Goal: Task Accomplishment & Management: Manage account settings

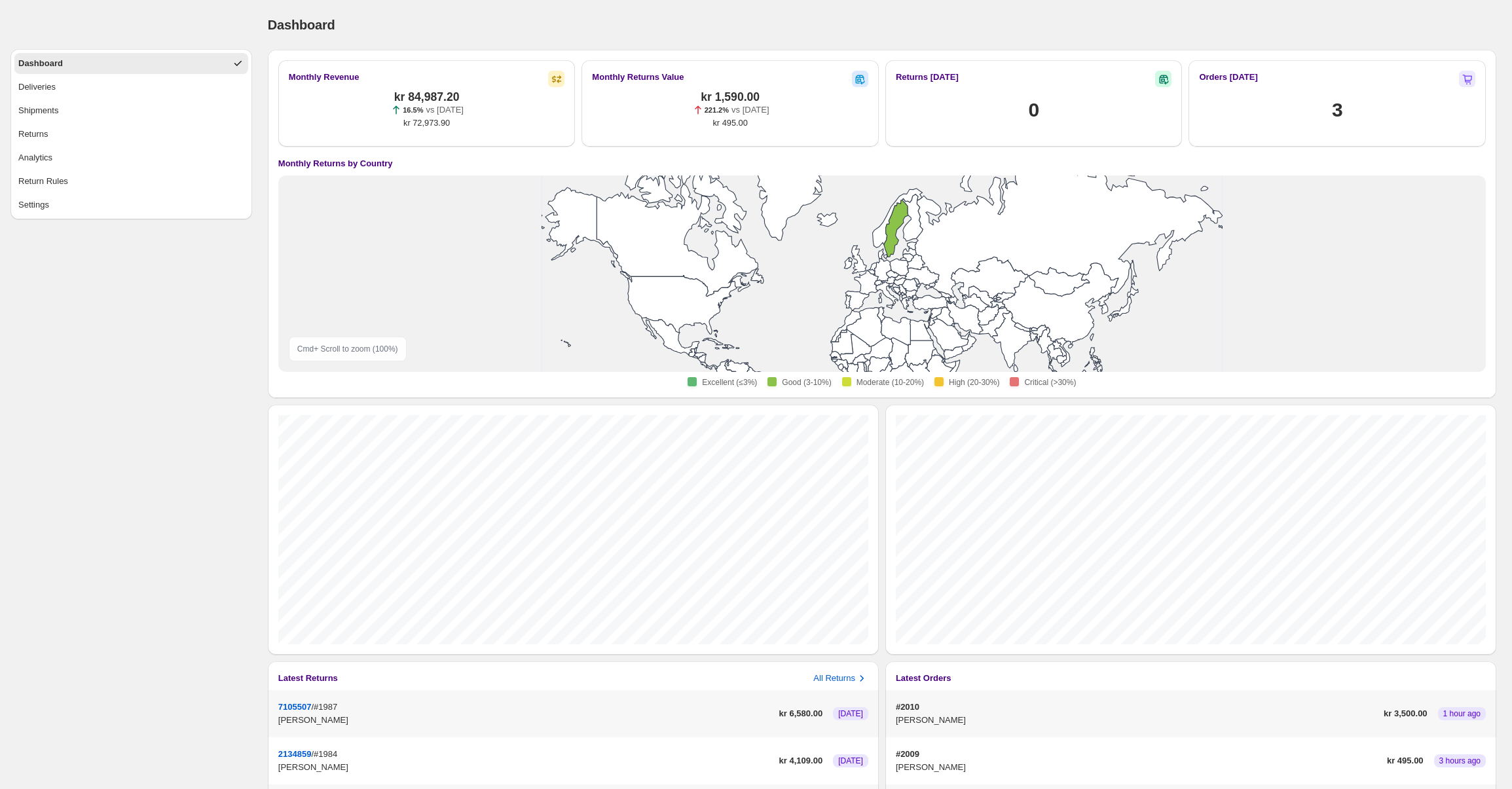
click at [1072, 5] on div "Dashboard. This page is ready Dashboard" at bounding box center [882, 25] width 1228 height 49
click at [100, 133] on button "Returns" at bounding box center [131, 134] width 234 height 21
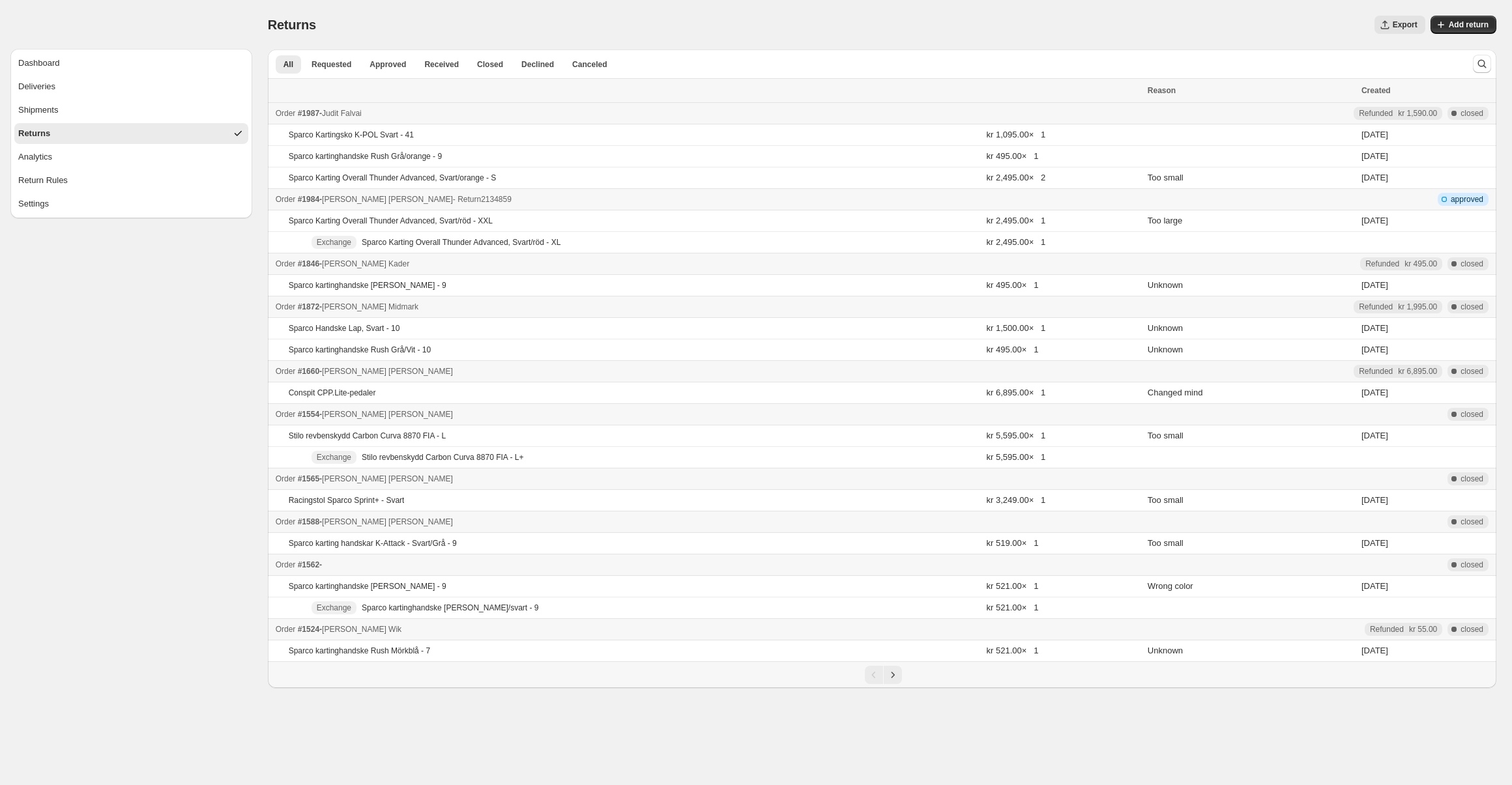
click at [649, 193] on div "Order #1984 - [PERSON_NAME] - Return 2134859" at bounding box center [707, 199] width 864 height 13
click at [573, 109] on div "Order #1987 - [PERSON_NAME] - Return 7105507" at bounding box center [707, 113] width 864 height 13
click at [578, 202] on div "Order #1984 - [PERSON_NAME] - Return 2134859" at bounding box center [707, 199] width 864 height 13
click at [651, 181] on td "Sparco Karting Overall Thunder Advanced, Svart/orange - S" at bounding box center [625, 178] width 715 height 21
click at [211, 89] on button "Deliveries" at bounding box center [131, 87] width 234 height 21
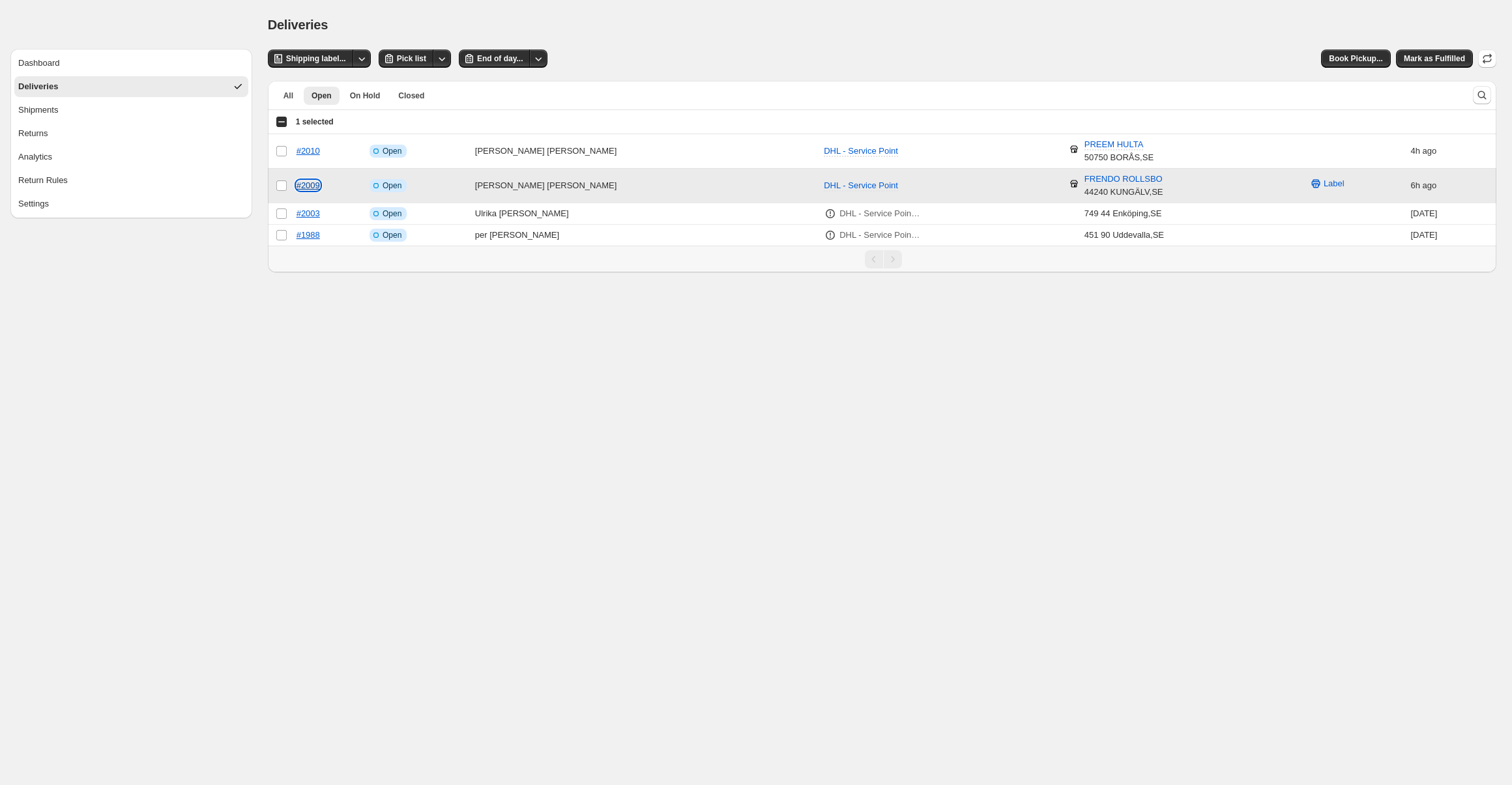
click at [300, 185] on link "#2009" at bounding box center [308, 185] width 23 height 10
click at [603, 326] on body "**********" at bounding box center [756, 392] width 1512 height 785
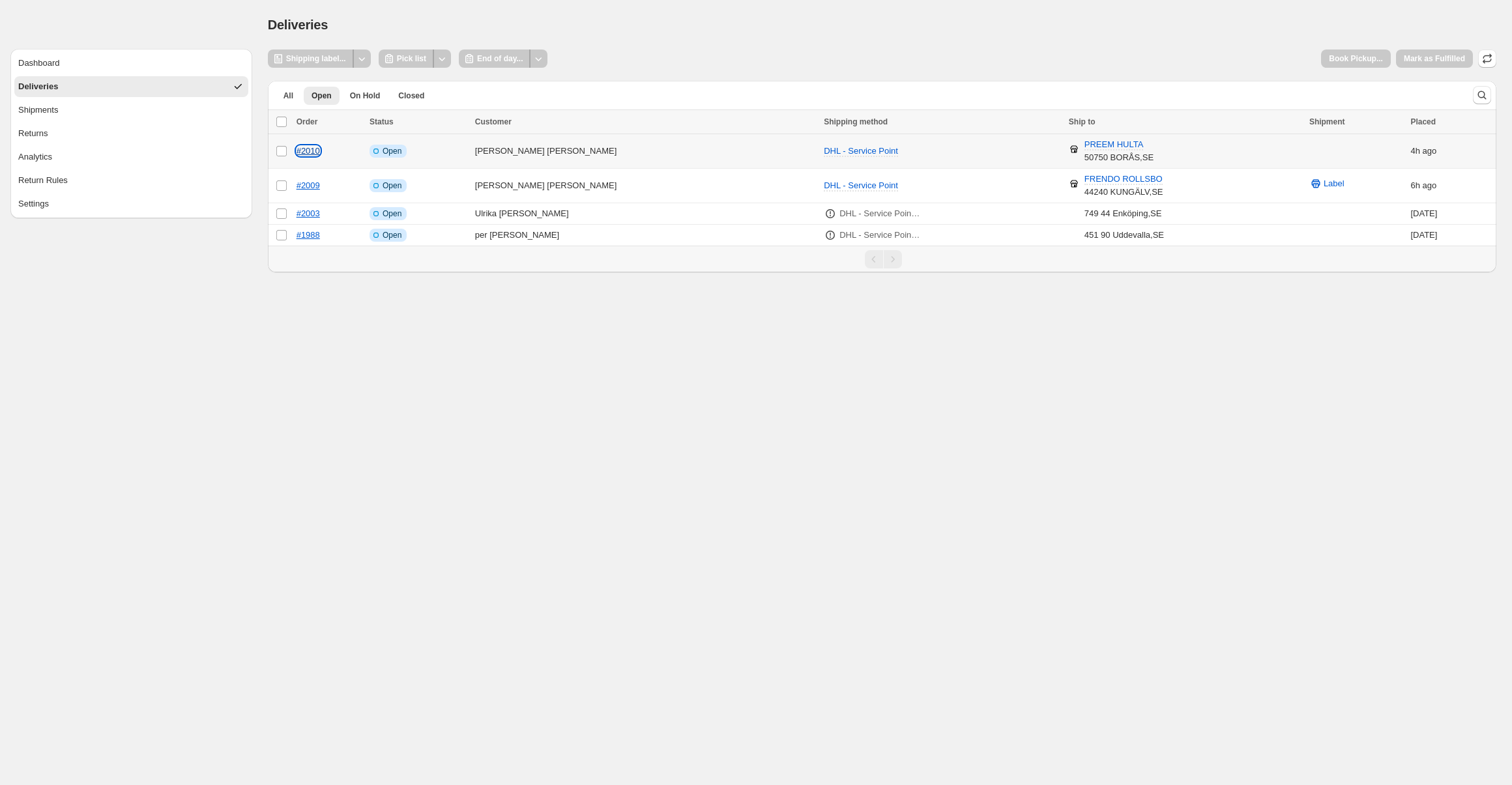
click at [310, 148] on link "#2010" at bounding box center [308, 151] width 23 height 10
click at [411, 54] on span "Pick list" at bounding box center [411, 58] width 29 height 10
click at [366, 57] on icon "Other actions" at bounding box center [362, 58] width 13 height 13
click at [319, 57] on span "Shipping label..." at bounding box center [316, 58] width 60 height 10
click at [828, 388] on body "**********" at bounding box center [756, 392] width 1512 height 785
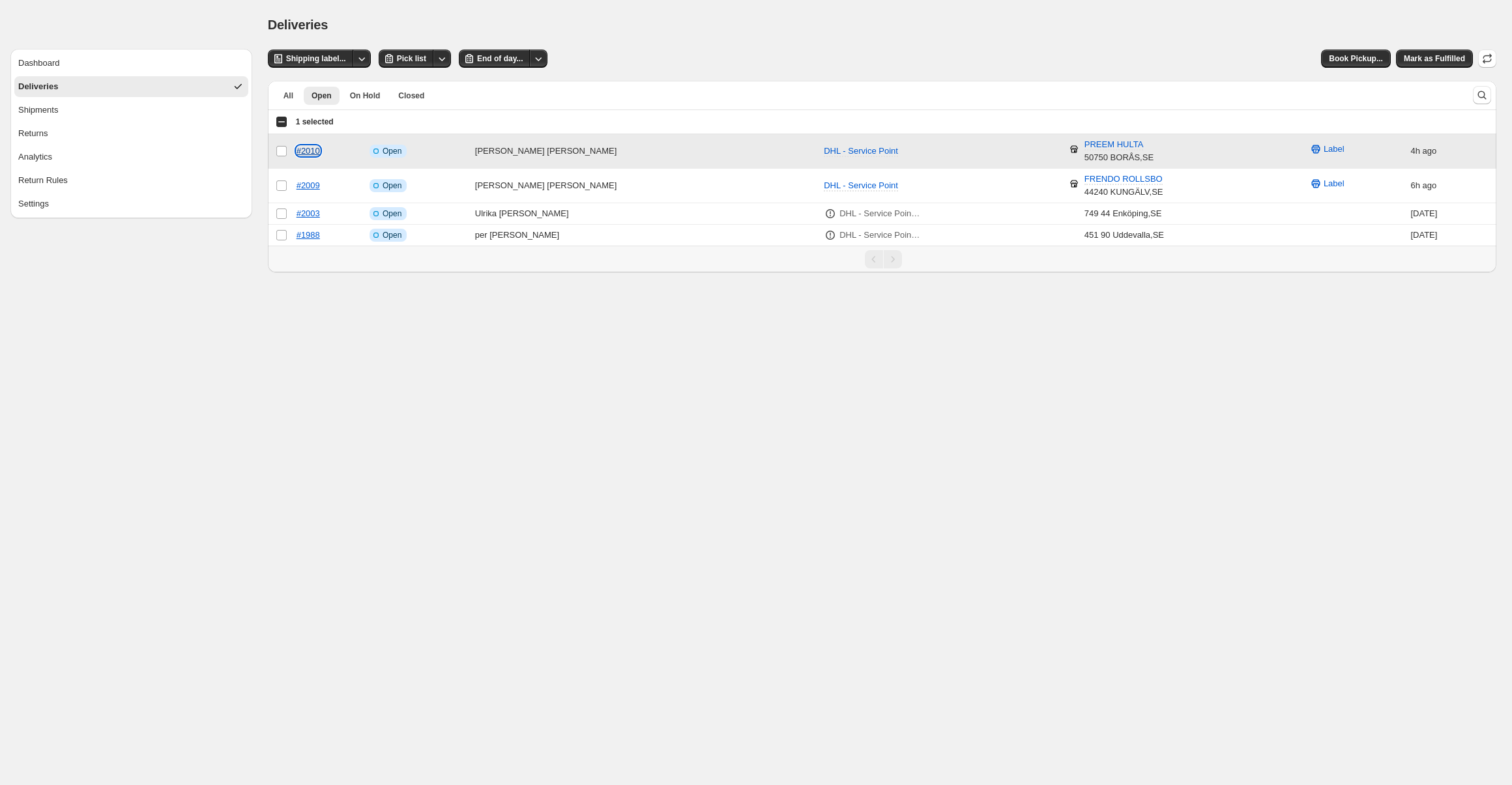
click at [312, 152] on link "#2010" at bounding box center [308, 151] width 23 height 10
click at [457, 185] on td "Info Incomplete Open" at bounding box center [418, 186] width 105 height 35
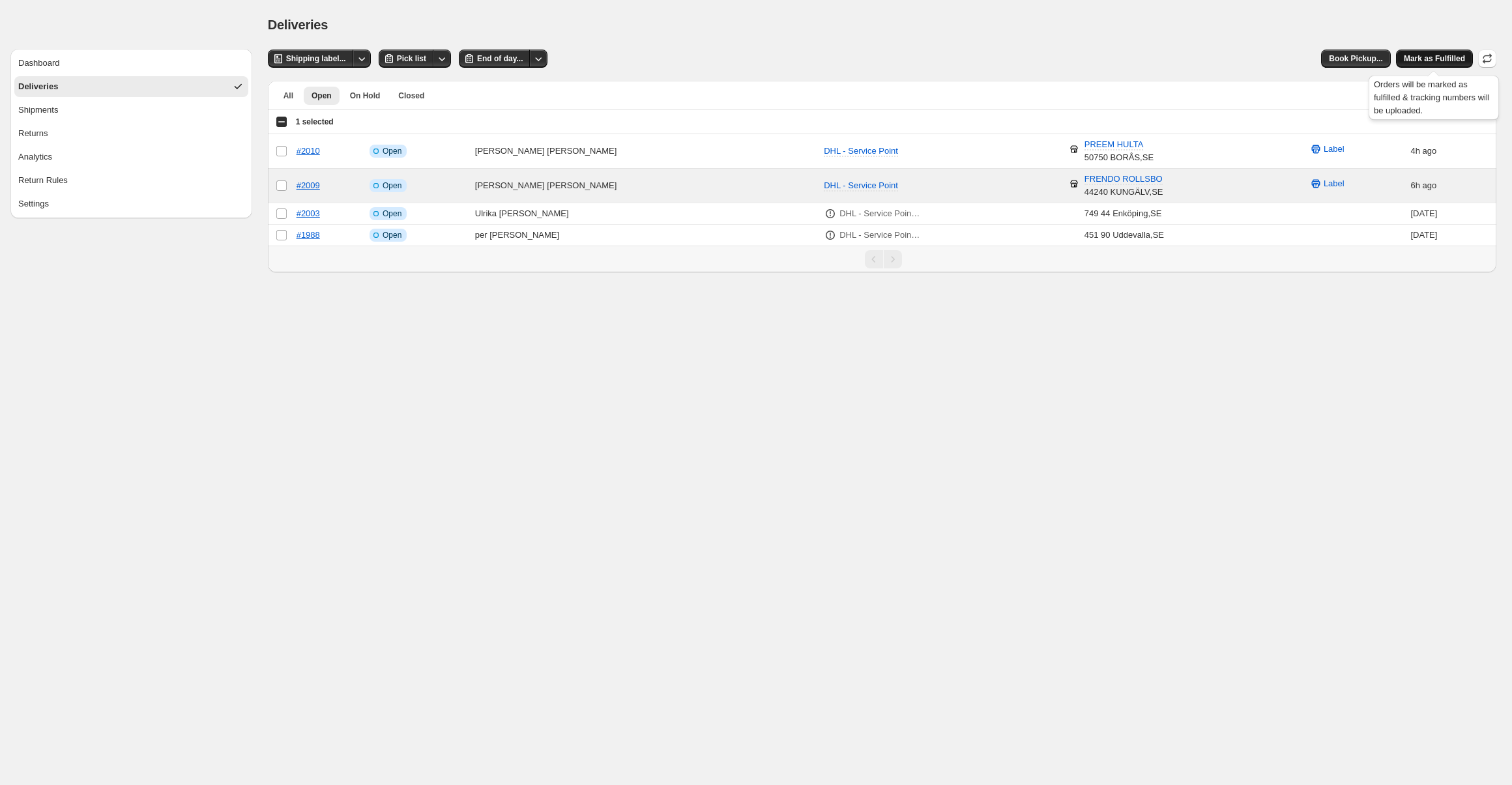
click at [1442, 59] on span "Mark as Fulfilled" at bounding box center [1435, 58] width 62 height 10
click at [467, 338] on body "**********" at bounding box center [756, 392] width 1512 height 785
click at [275, 185] on td "Select order" at bounding box center [280, 186] width 25 height 35
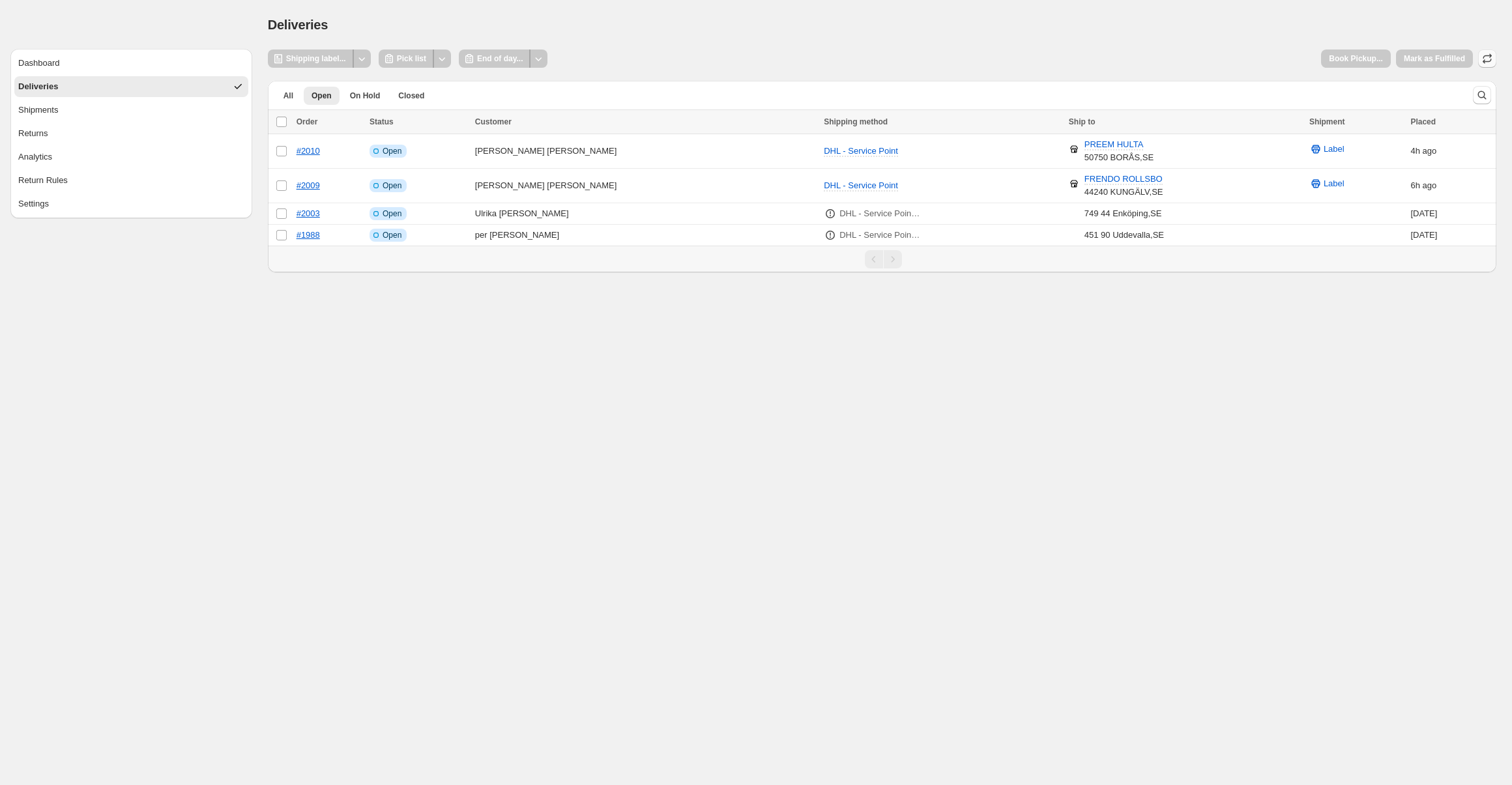
click at [1488, 60] on icon "button" at bounding box center [1487, 58] width 13 height 13
click at [1414, 182] on td "6h ago" at bounding box center [1451, 186] width 90 height 35
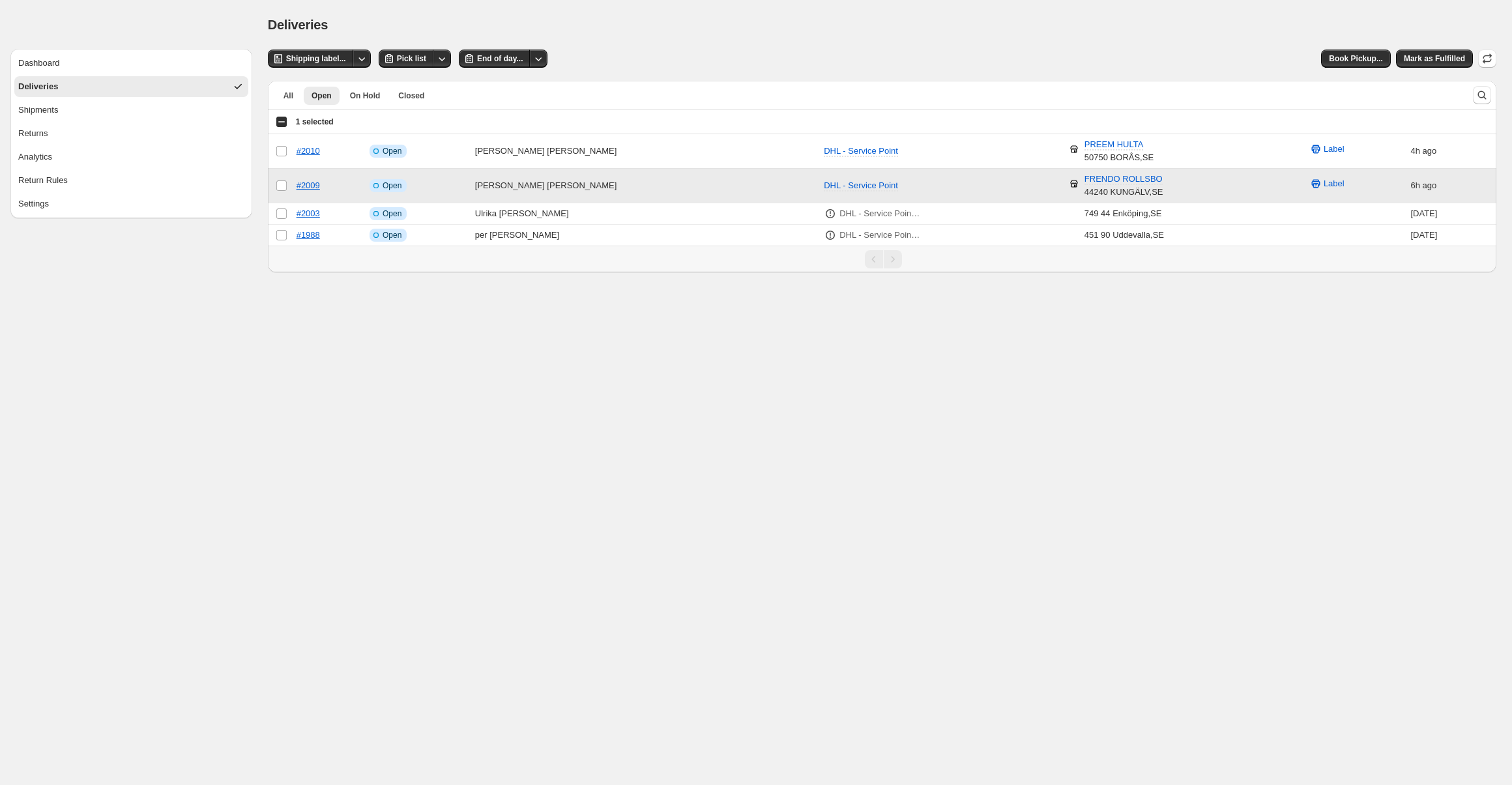
click at [1414, 181] on td "6h ago" at bounding box center [1451, 186] width 90 height 35
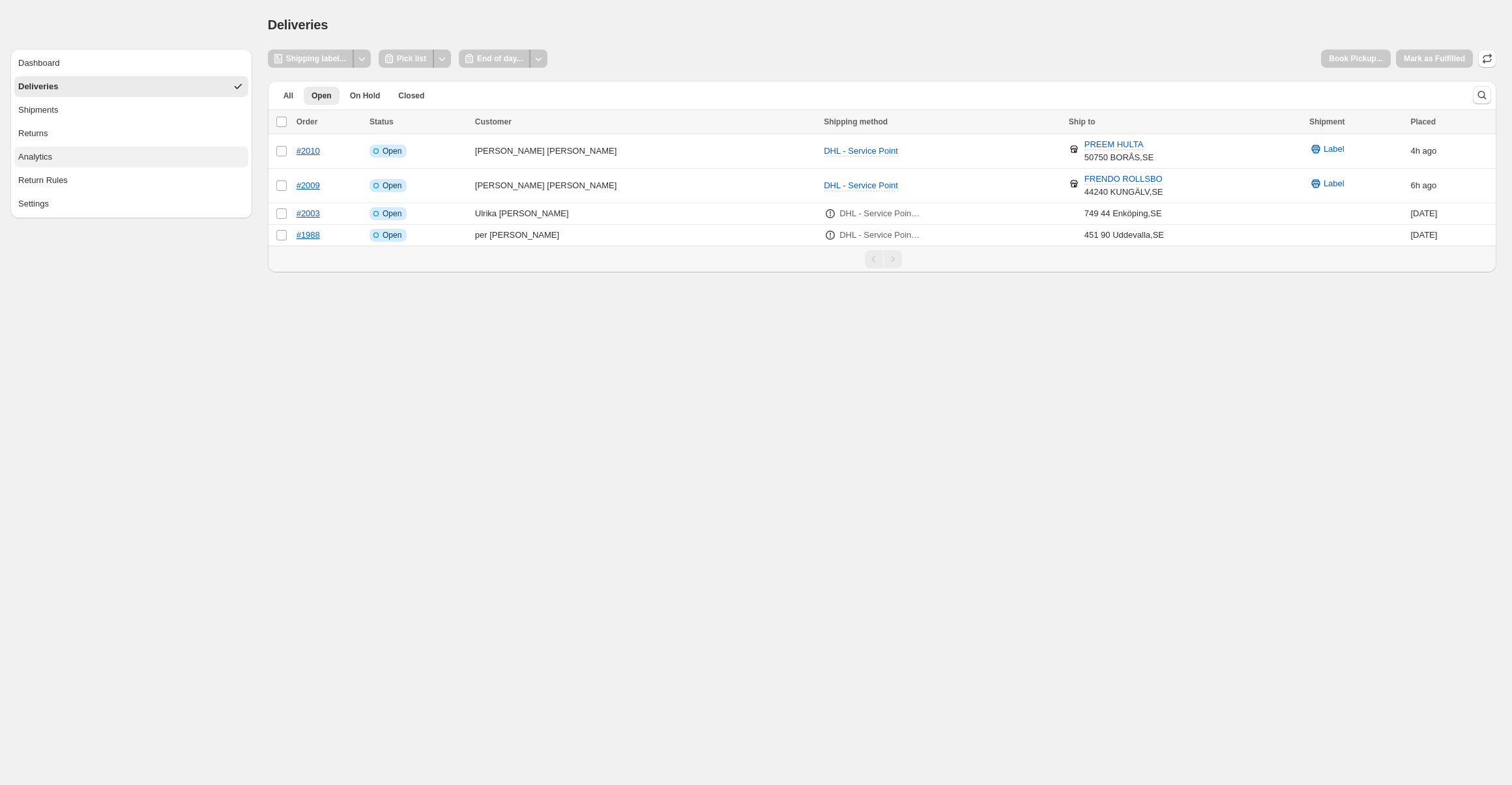
click at [174, 150] on button "Analytics" at bounding box center [131, 157] width 234 height 21
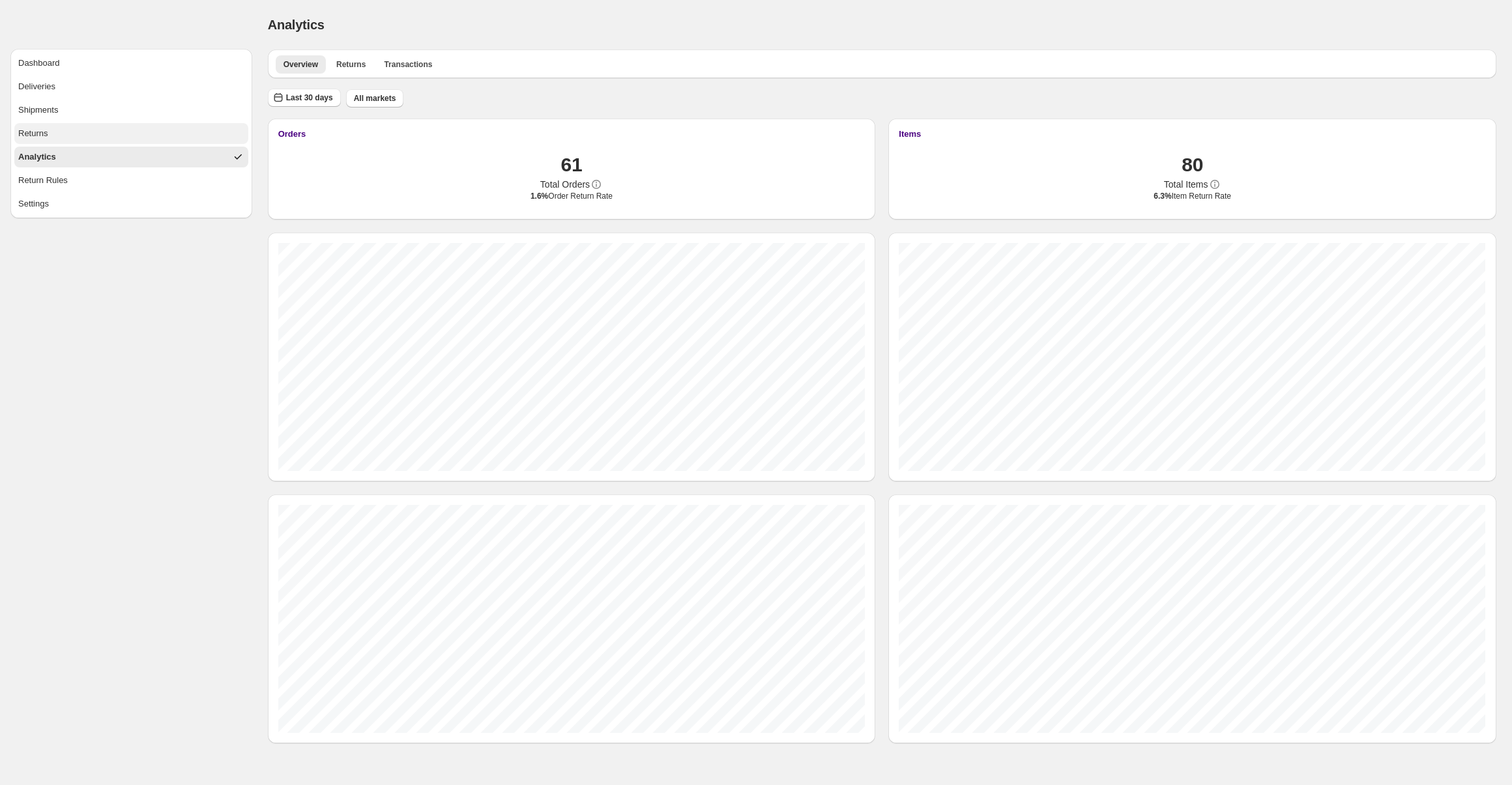
click at [174, 136] on button "Returns" at bounding box center [131, 133] width 234 height 21
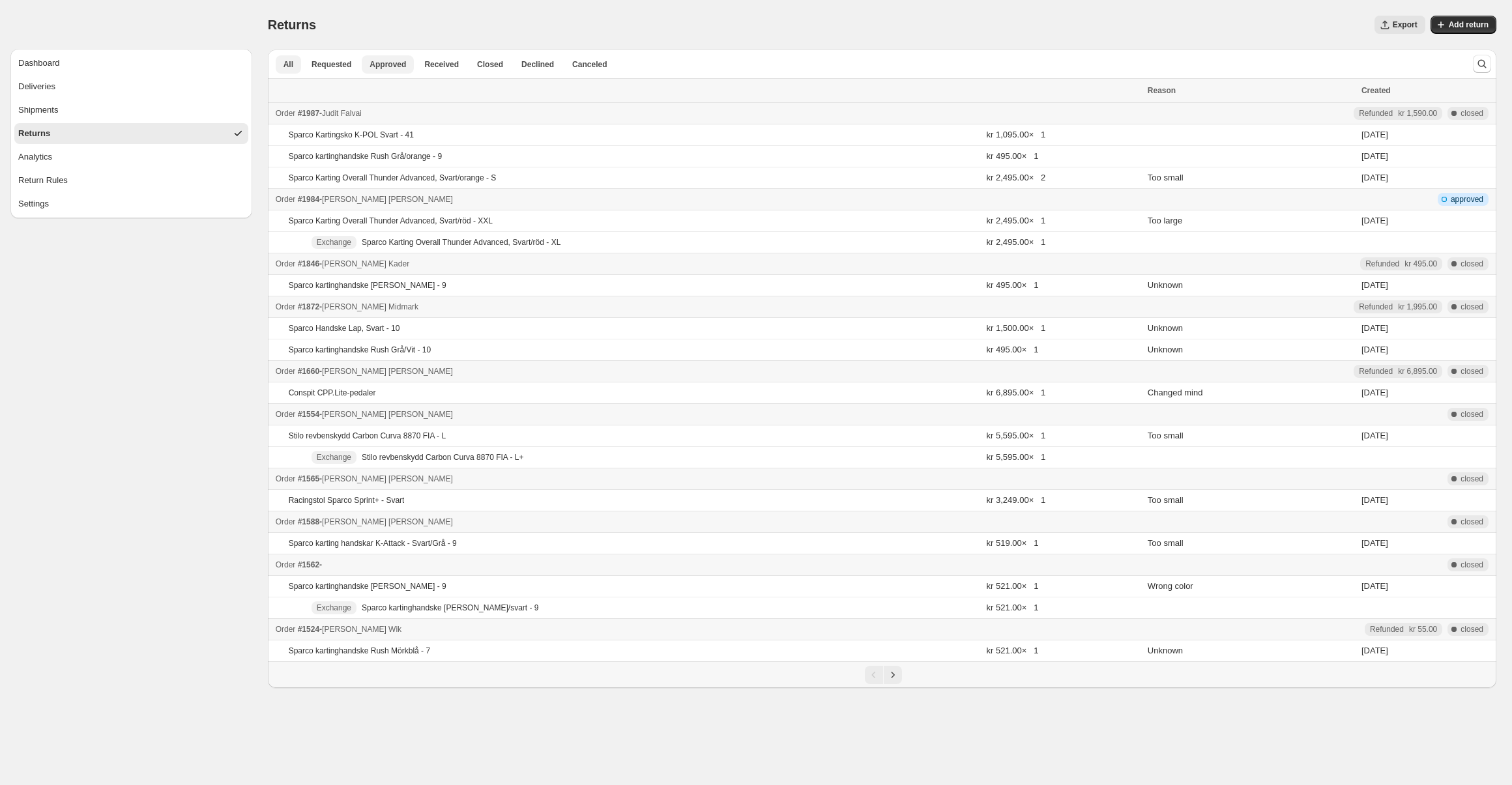
click at [374, 63] on span "Approved" at bounding box center [388, 64] width 36 height 10
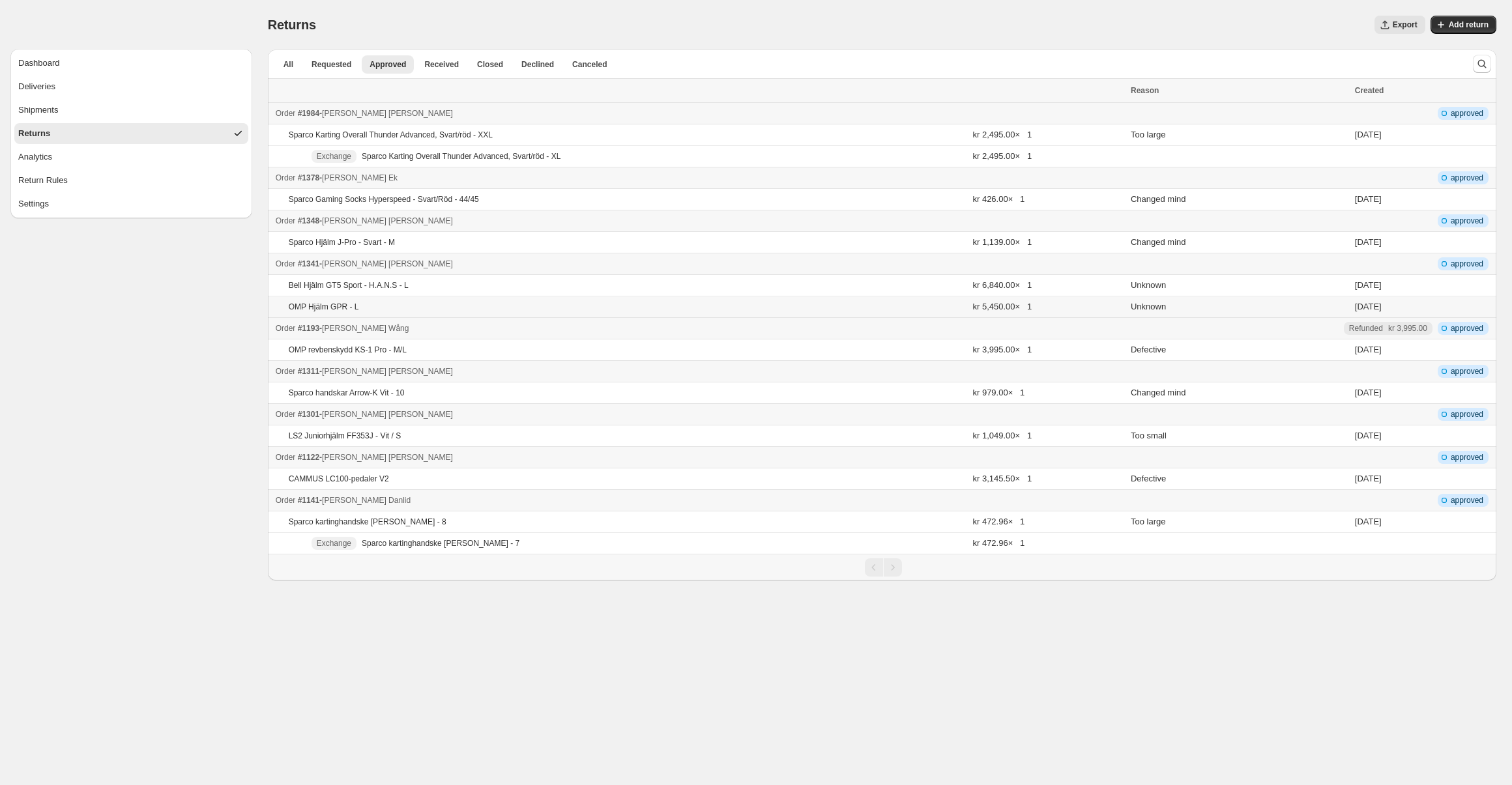
click at [522, 314] on td "OMP Hjälm GPR - L" at bounding box center [619, 307] width 701 height 21
click at [552, 415] on div "Order #1301 - [PERSON_NAME] - Return 5653040" at bounding box center [699, 414] width 847 height 13
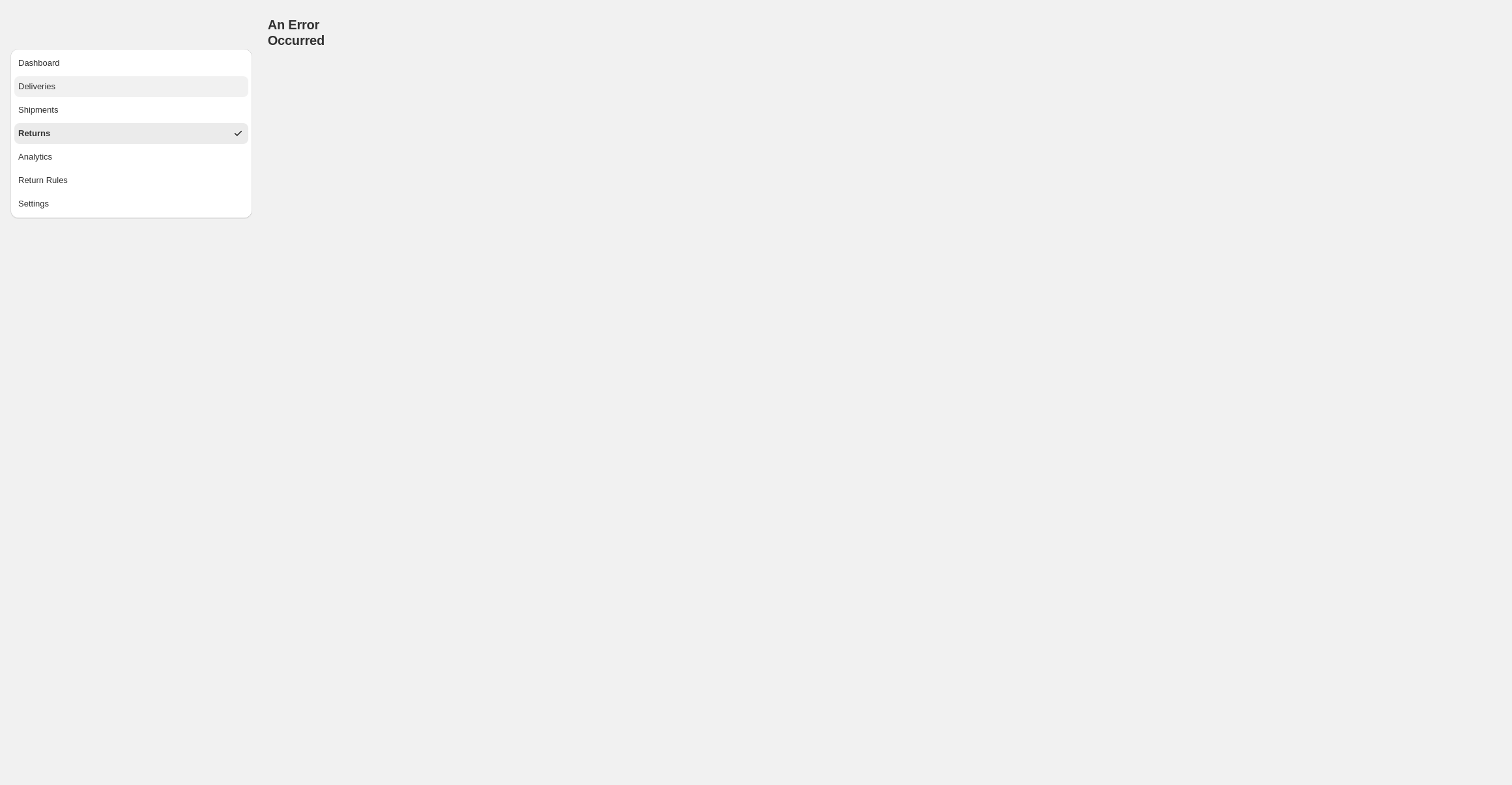
click at [147, 81] on button "Deliveries" at bounding box center [131, 87] width 234 height 21
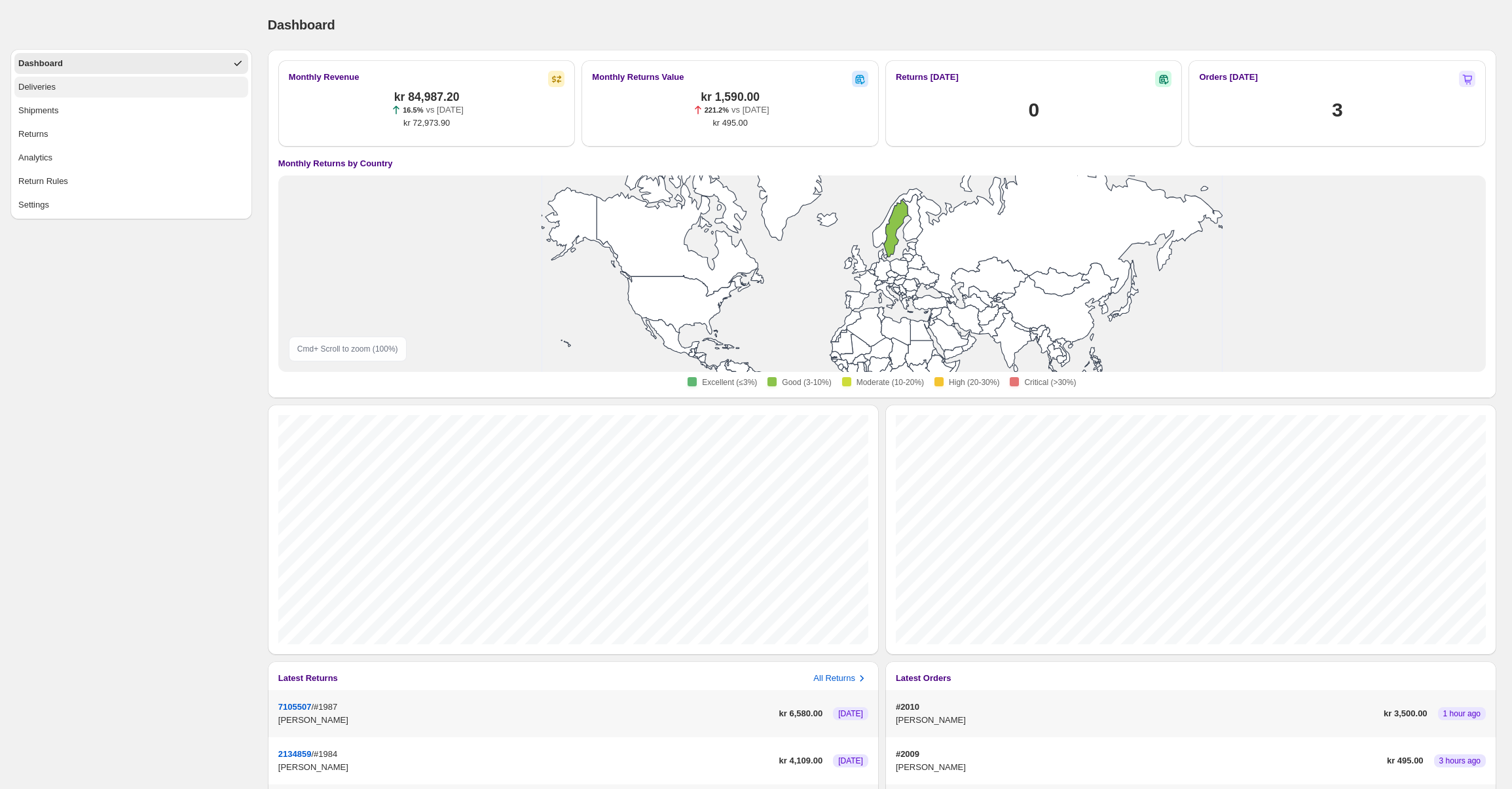
click at [119, 87] on button "Deliveries" at bounding box center [131, 87] width 234 height 21
